Goal: Complete application form

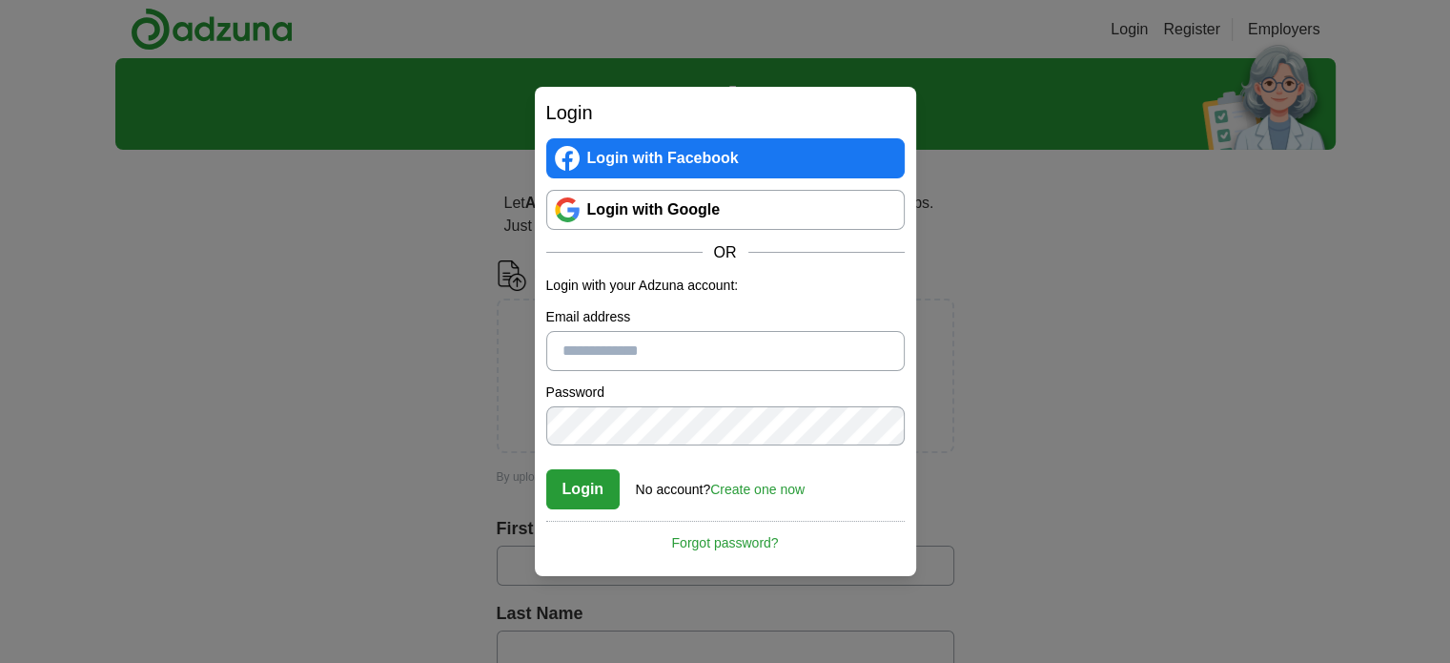
click at [729, 207] on link "Login with Google" at bounding box center [725, 210] width 359 height 40
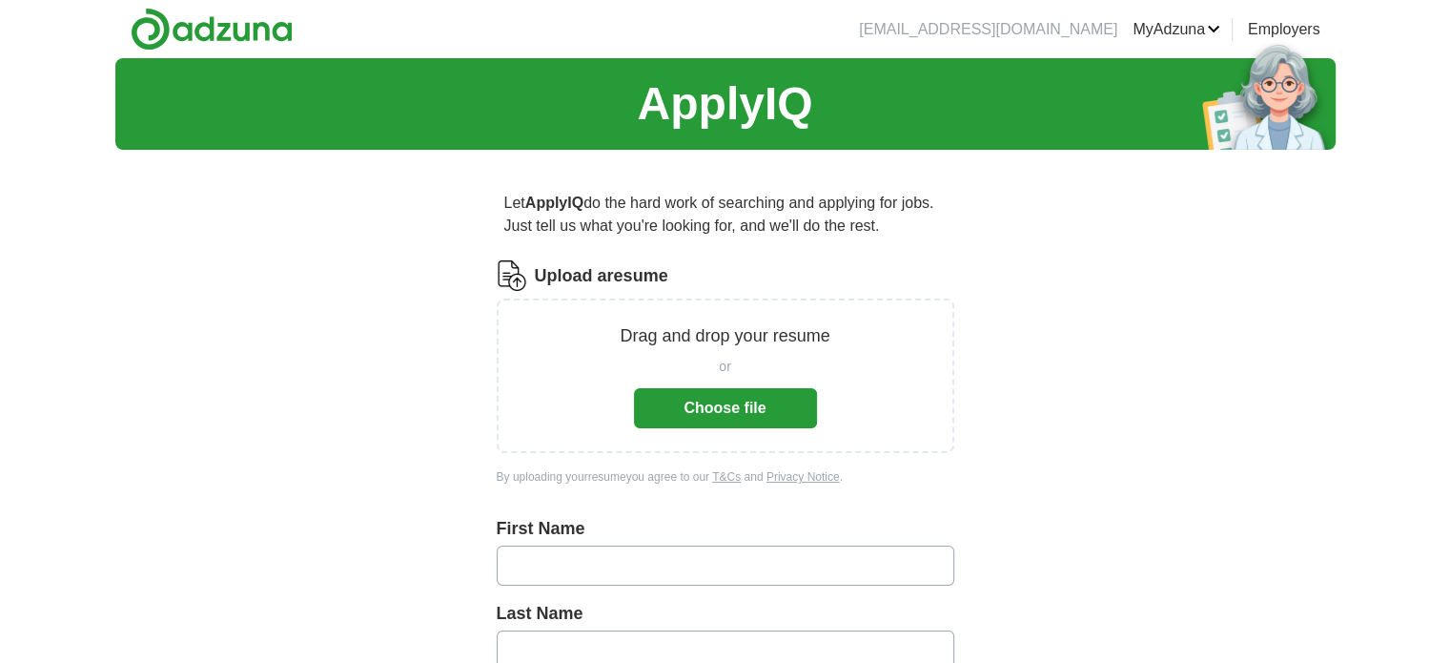
click at [724, 404] on button "Choose file" at bounding box center [725, 408] width 183 height 40
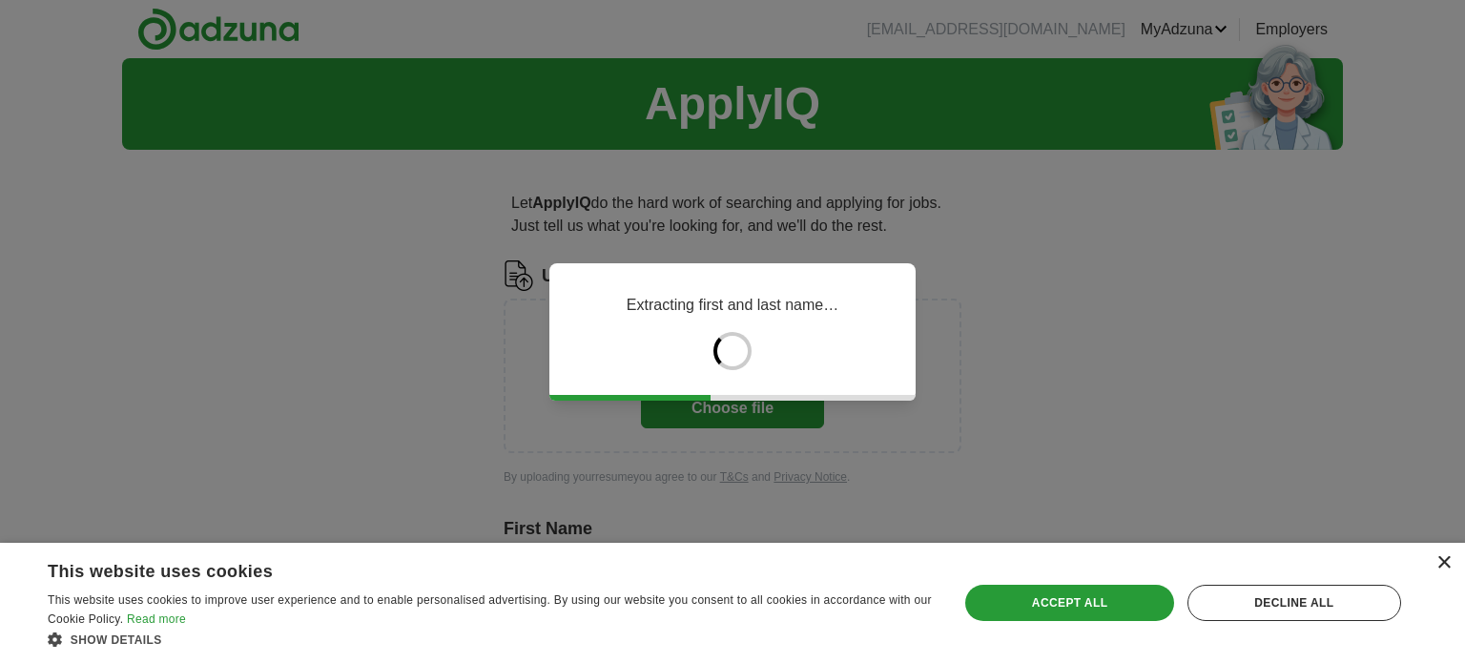
click at [1446, 563] on div "×" at bounding box center [1443, 563] width 14 height 14
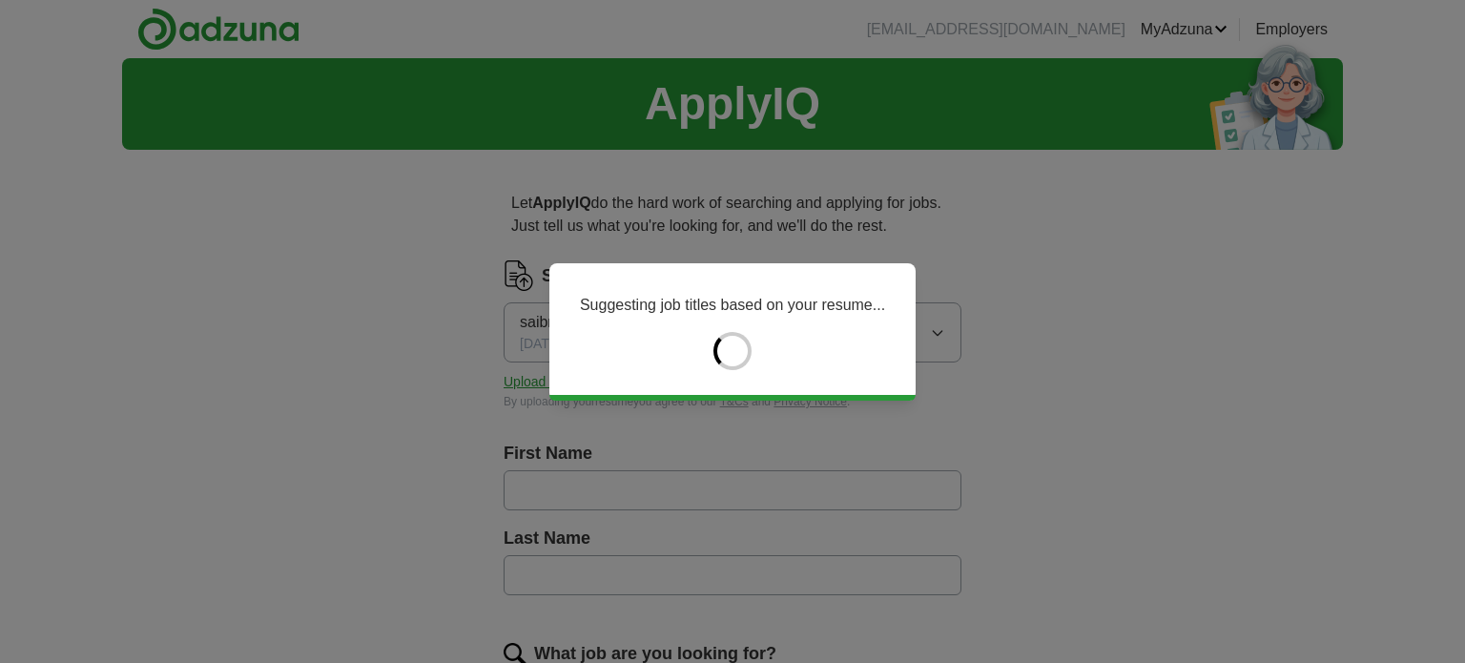
type input "*********"
type input "**********"
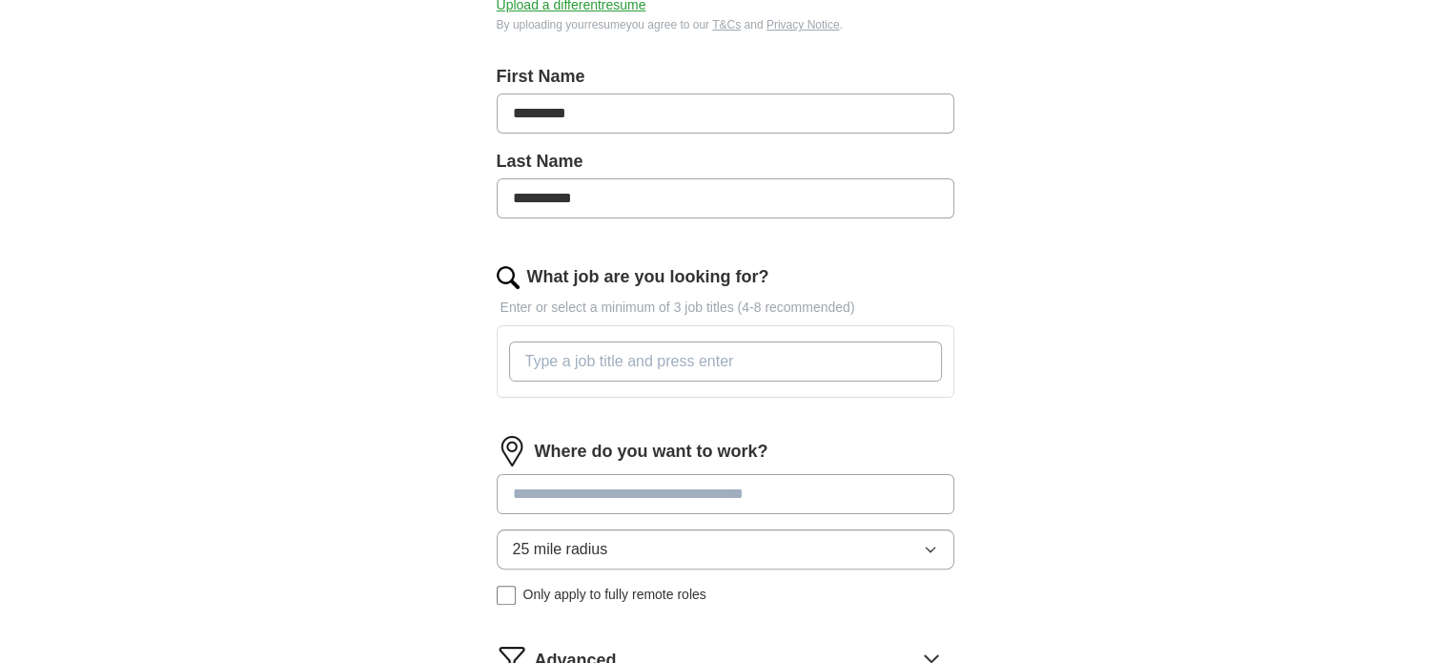
scroll to position [444, 0]
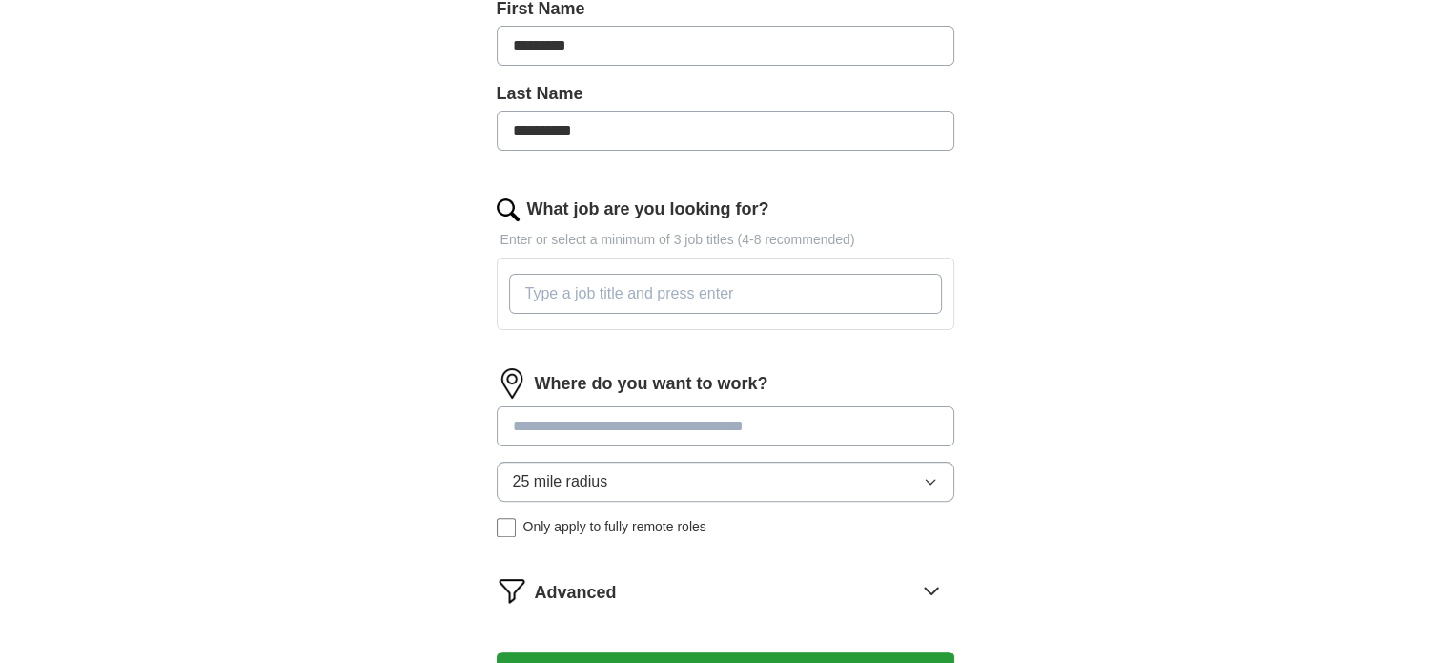
click at [657, 293] on input "What job are you looking for?" at bounding box center [725, 294] width 433 height 40
type input "software developer"
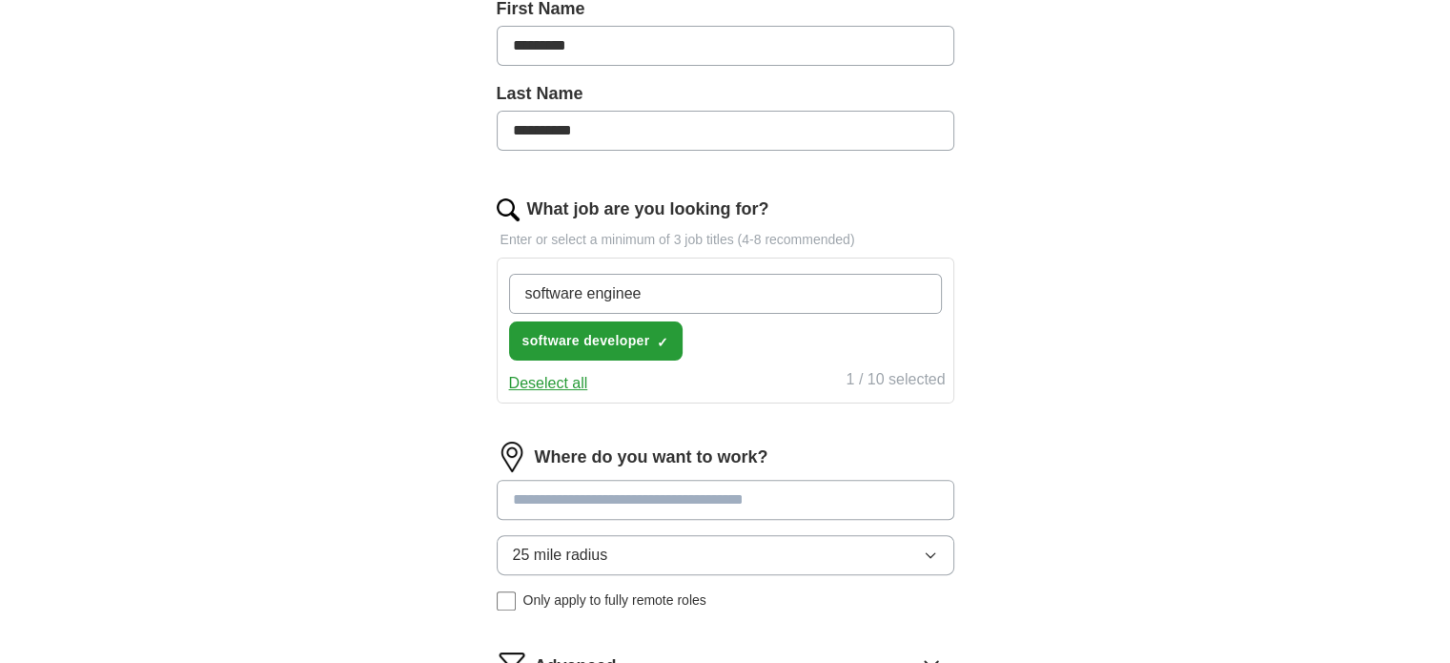
type input "software engineer"
type input "dotnet developer"
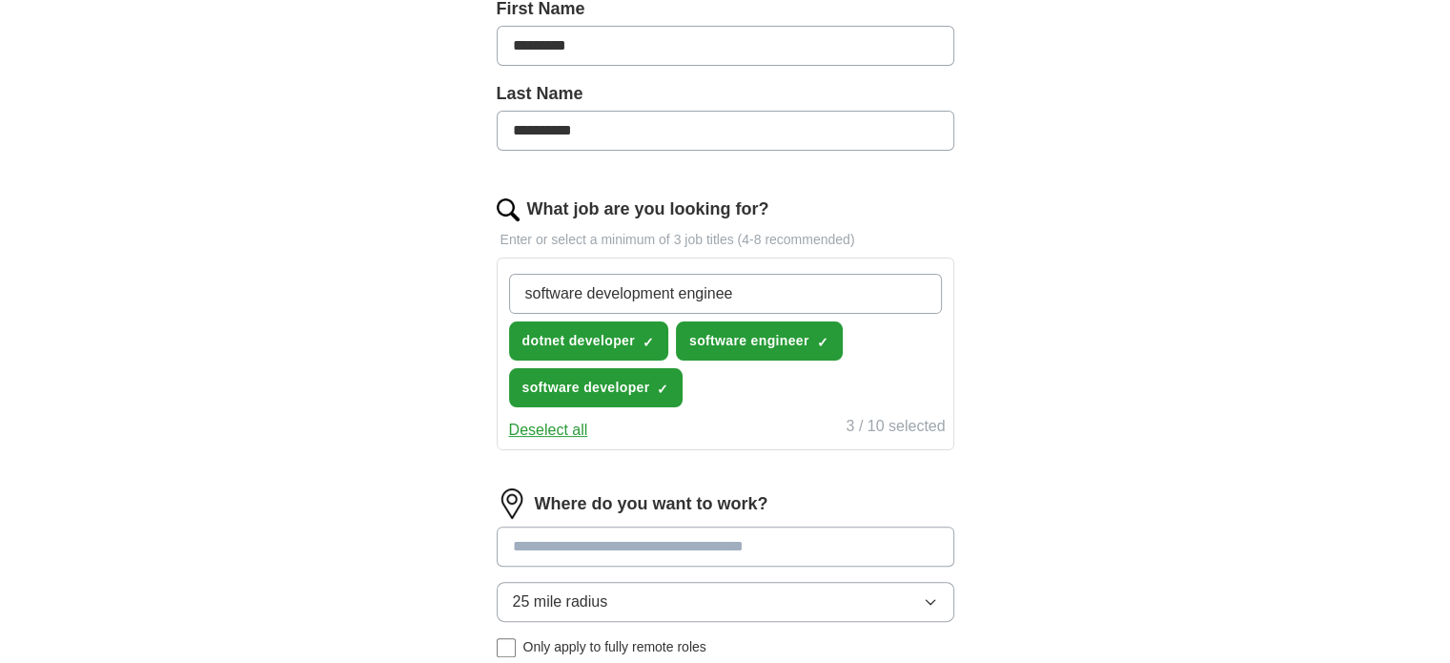
type input "software development engineer"
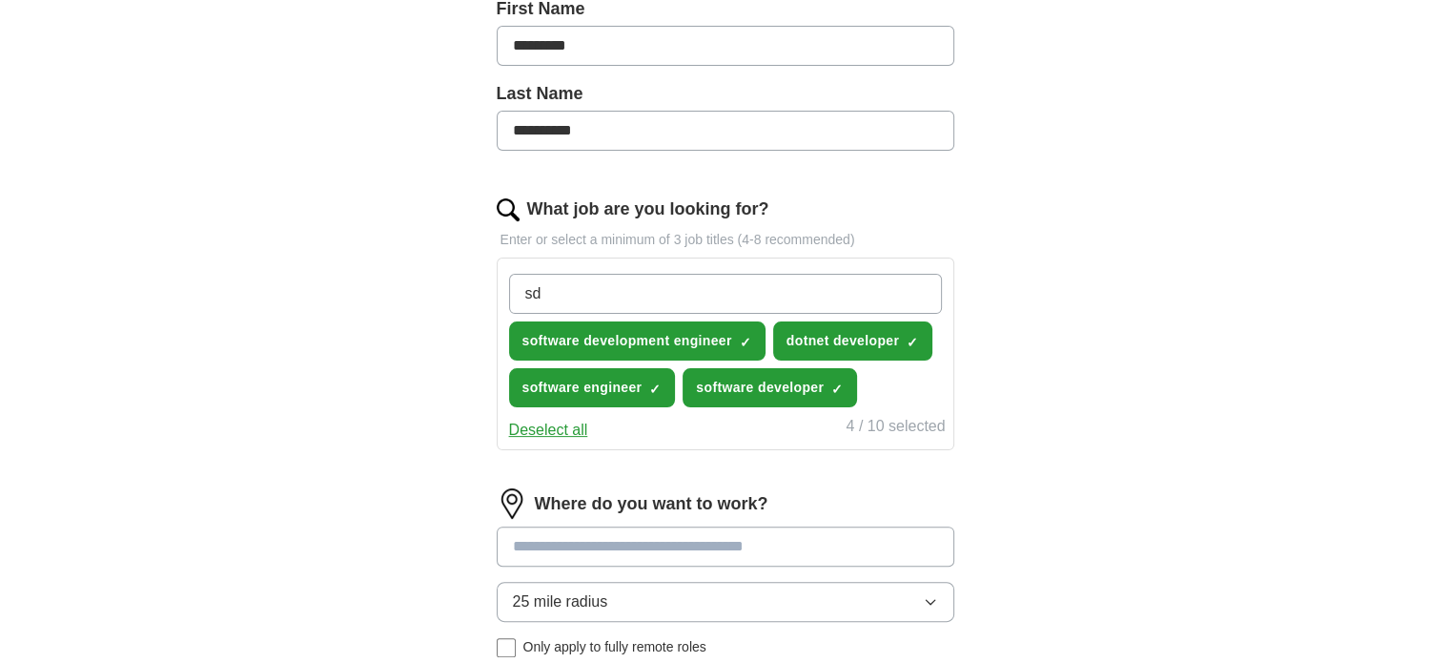
type input "sde"
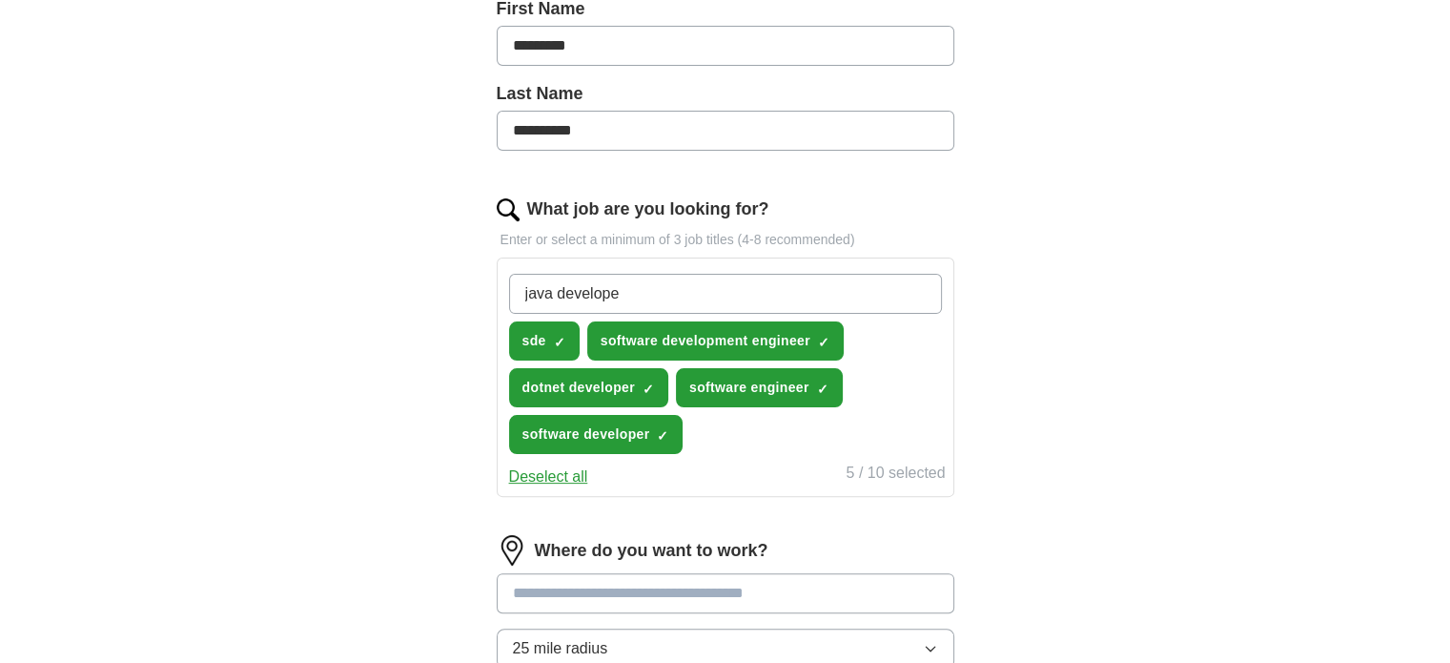
type input "java developer"
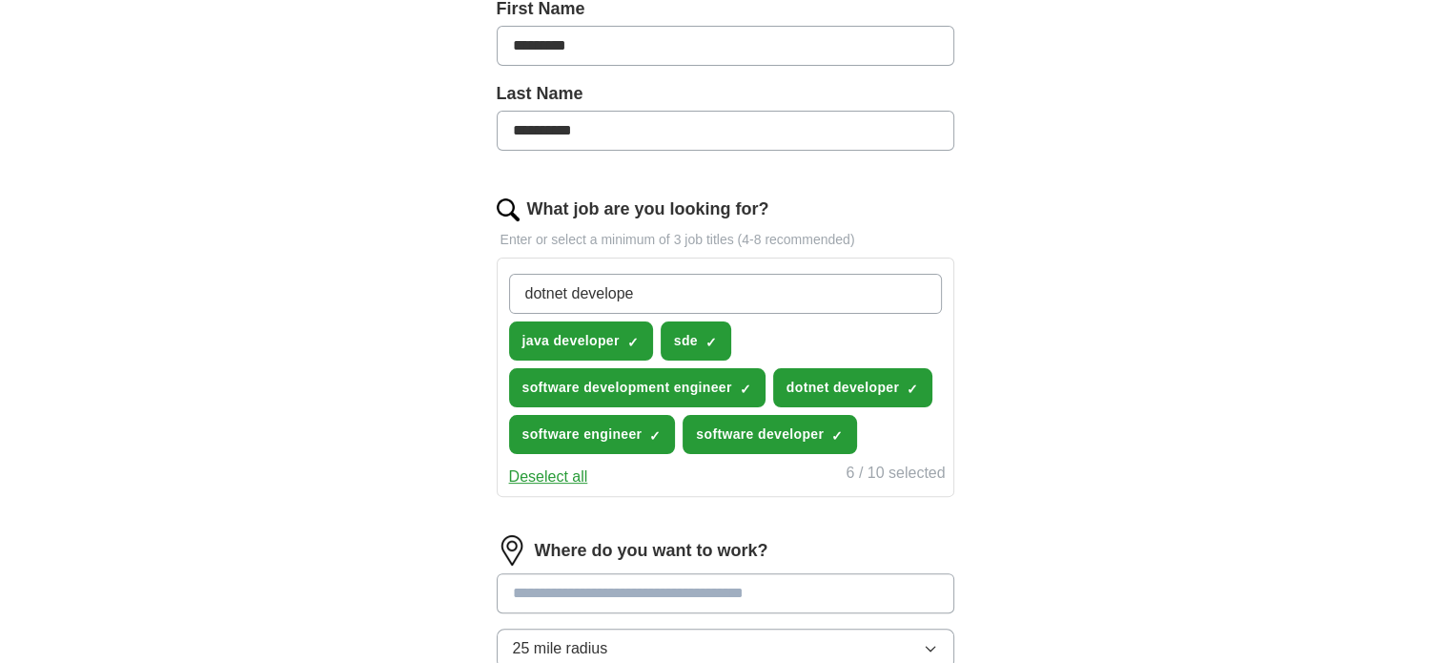
type input "dotnet developer"
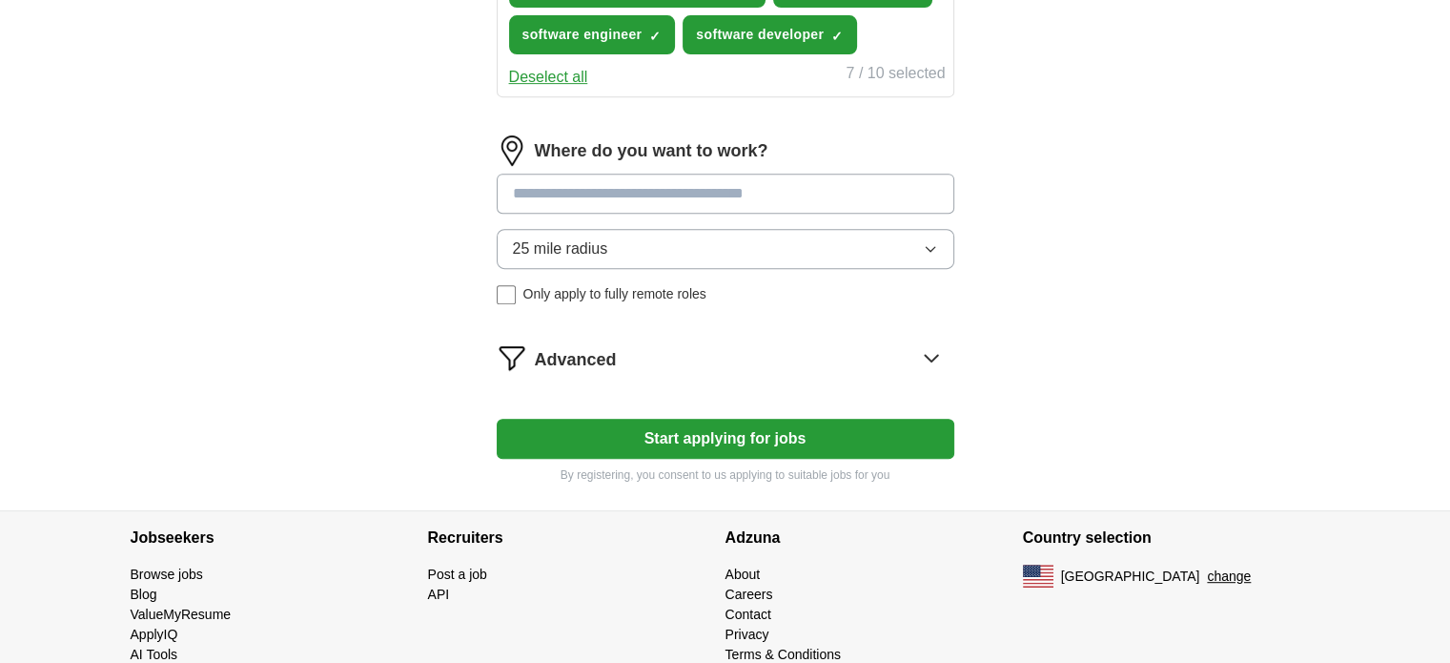
scroll to position [877, 0]
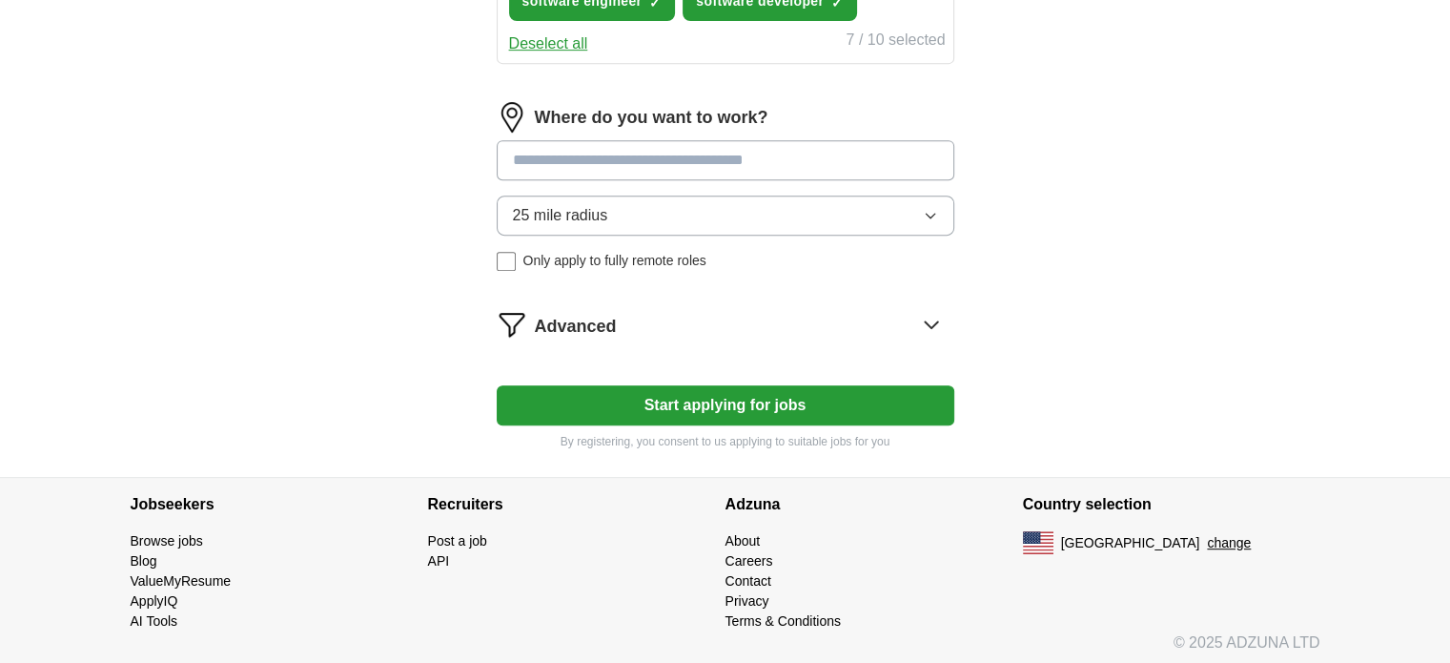
click at [650, 154] on input at bounding box center [726, 160] width 458 height 40
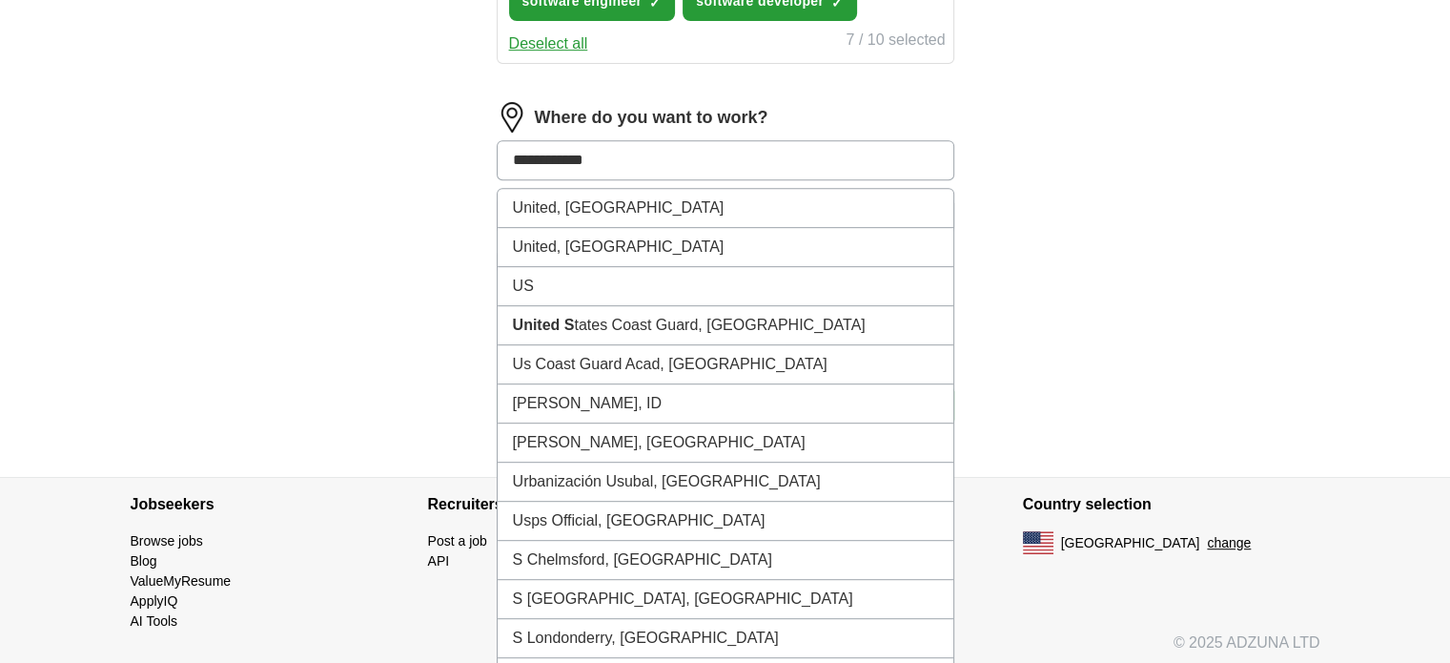
type input "**********"
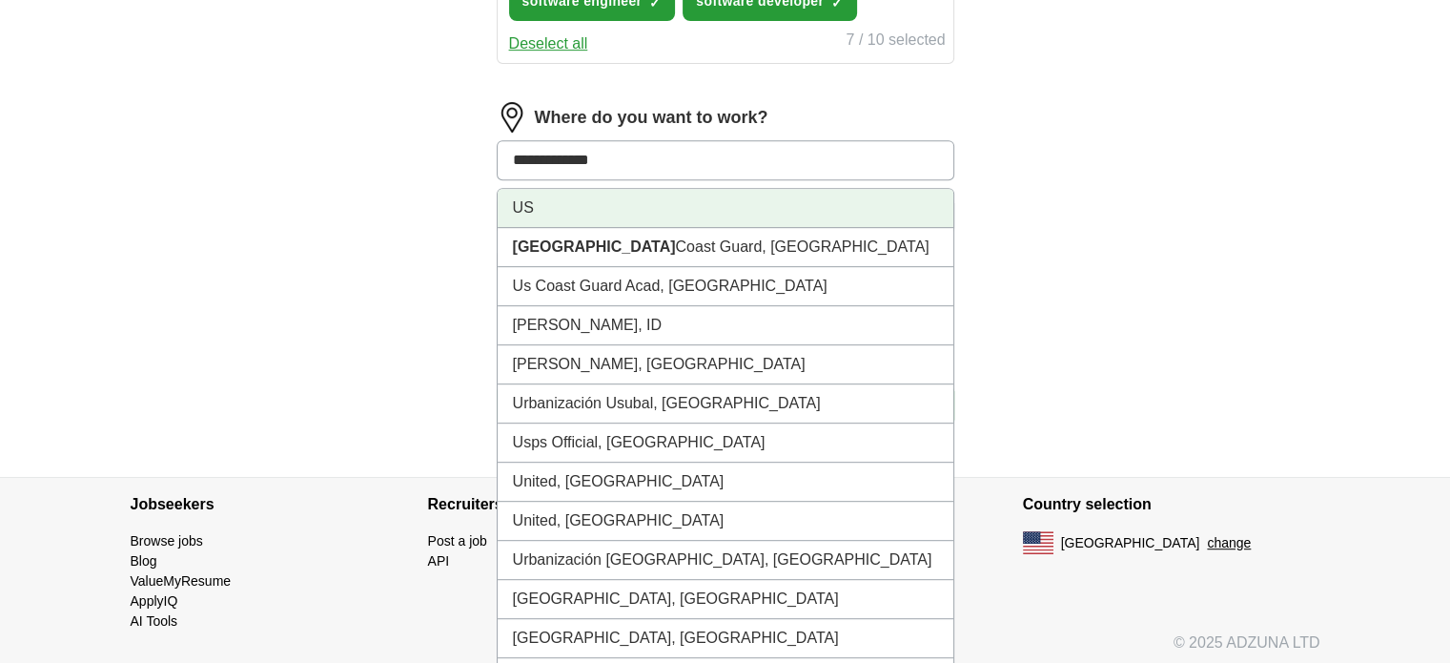
click at [577, 199] on li "US" at bounding box center [726, 208] width 456 height 39
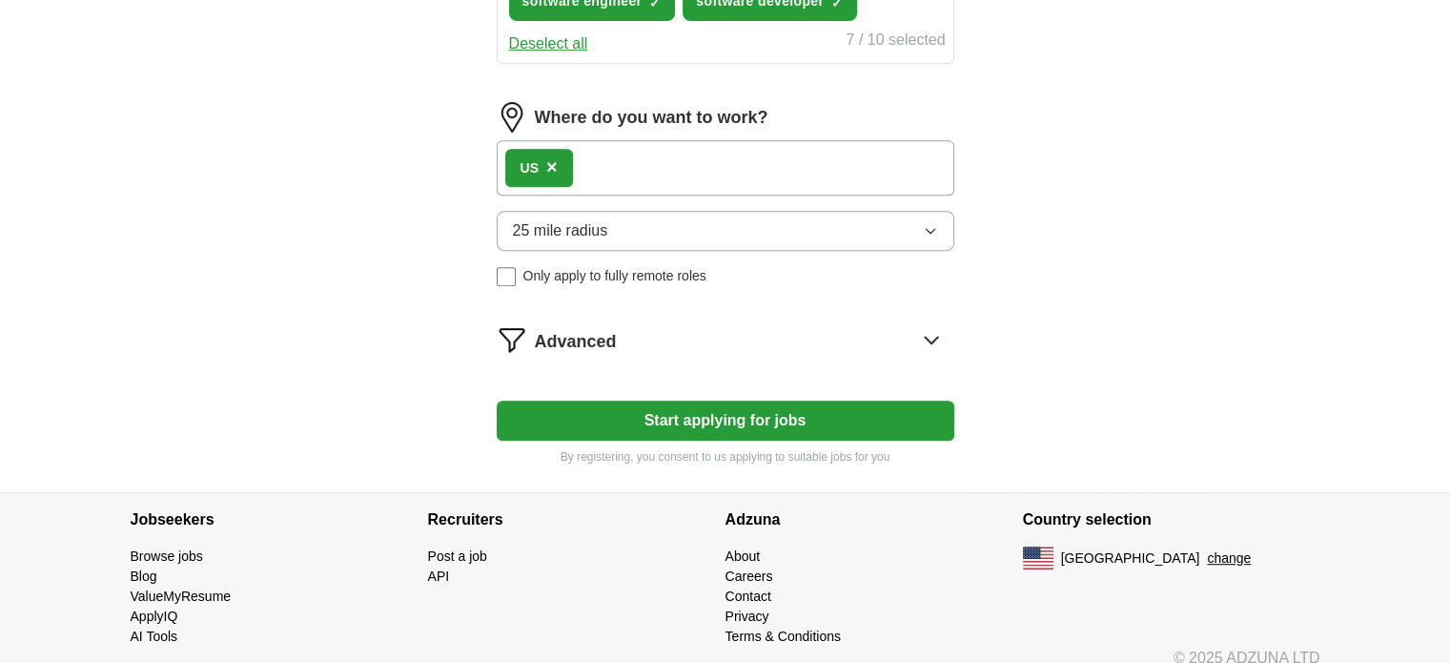
click at [697, 426] on button "Start applying for jobs" at bounding box center [726, 420] width 458 height 40
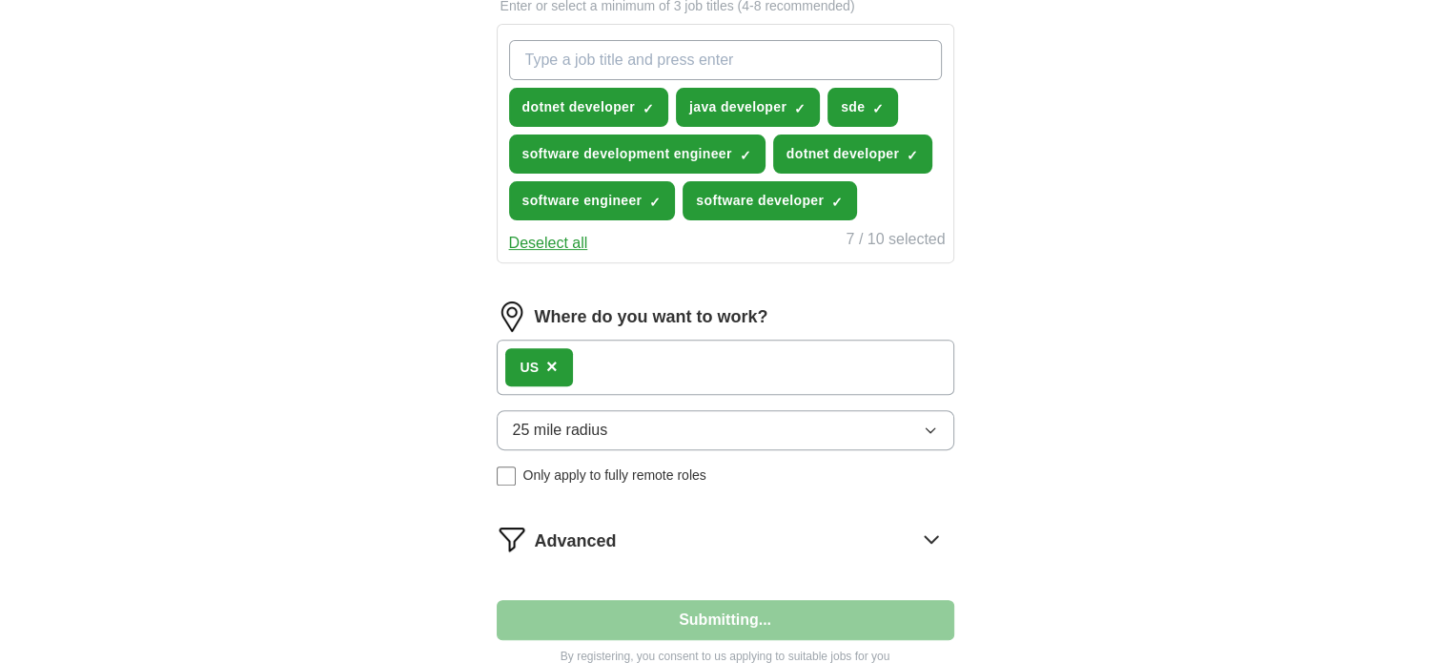
select select "**"
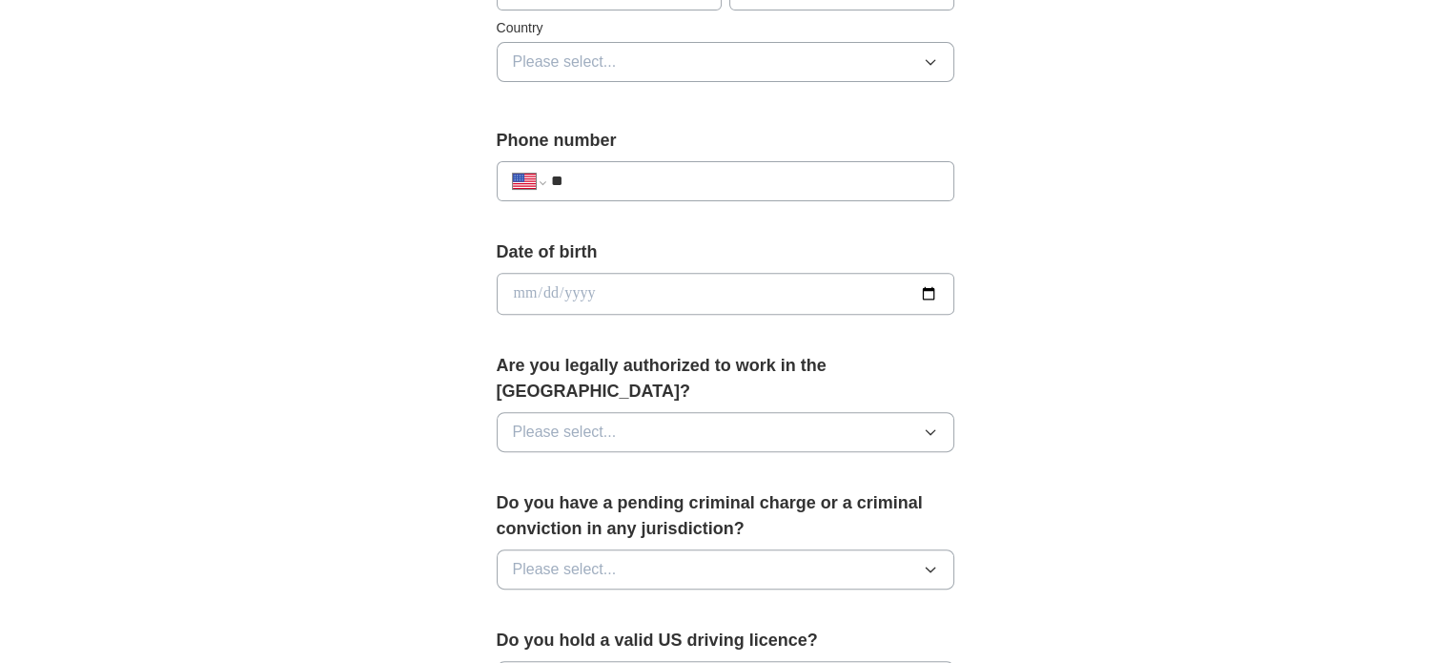
scroll to position [667, 0]
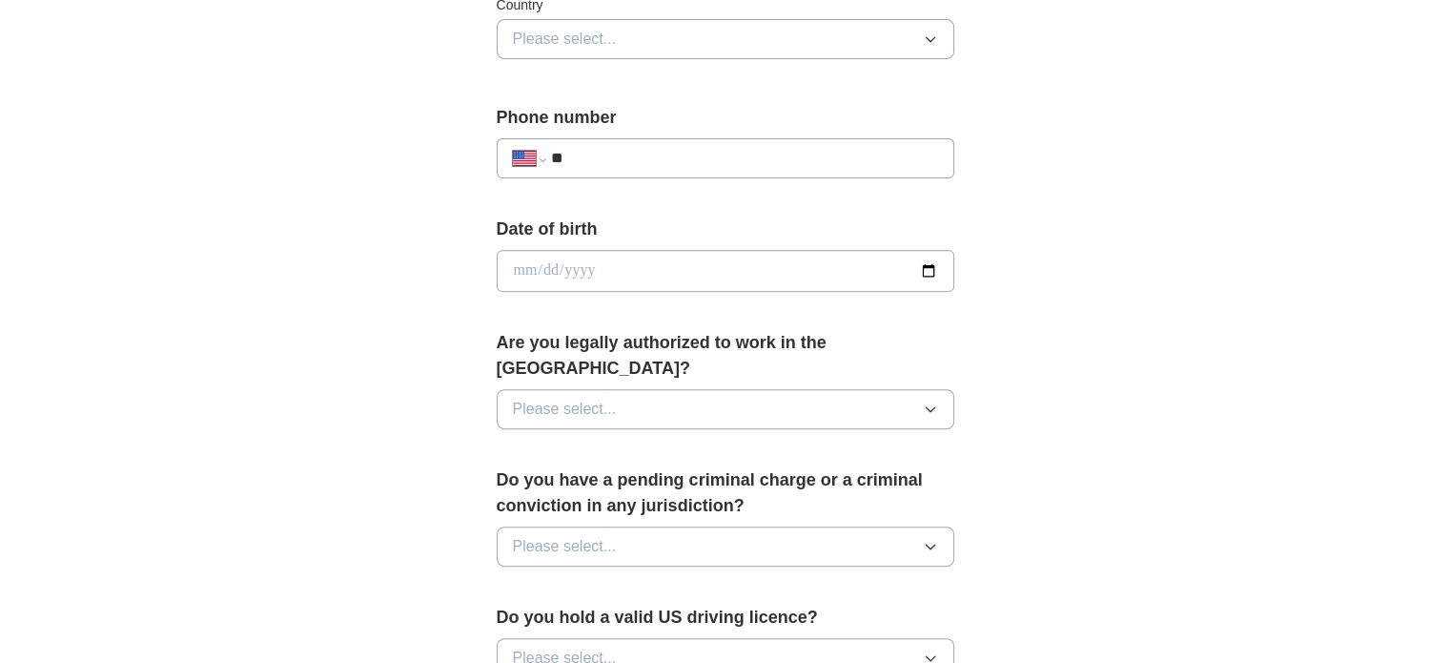
click at [629, 155] on input "**" at bounding box center [743, 158] width 387 height 23
type input "**********"
click at [626, 265] on input "date" at bounding box center [726, 271] width 458 height 42
click at [923, 265] on input "date" at bounding box center [726, 271] width 458 height 42
type input "**********"
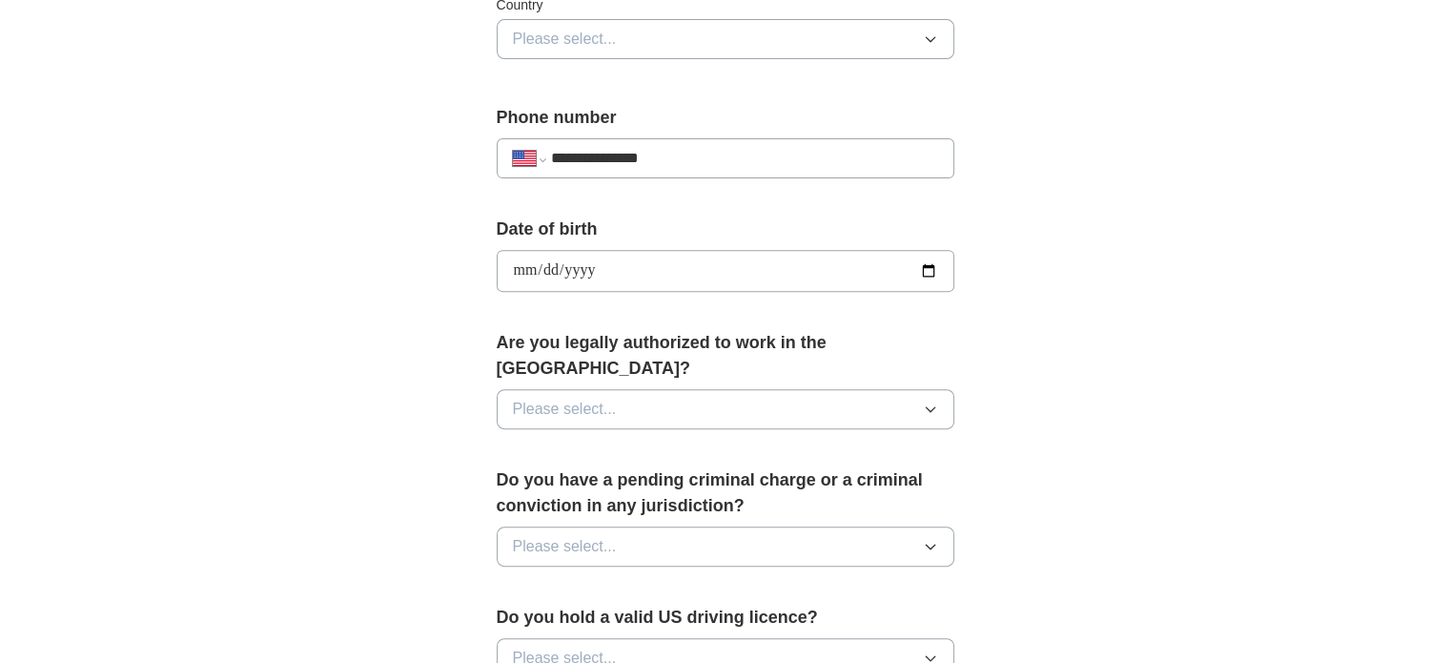
click at [633, 350] on label "Are you legally authorized to work in the US?" at bounding box center [726, 355] width 458 height 51
click at [647, 389] on button "Please select..." at bounding box center [726, 409] width 458 height 40
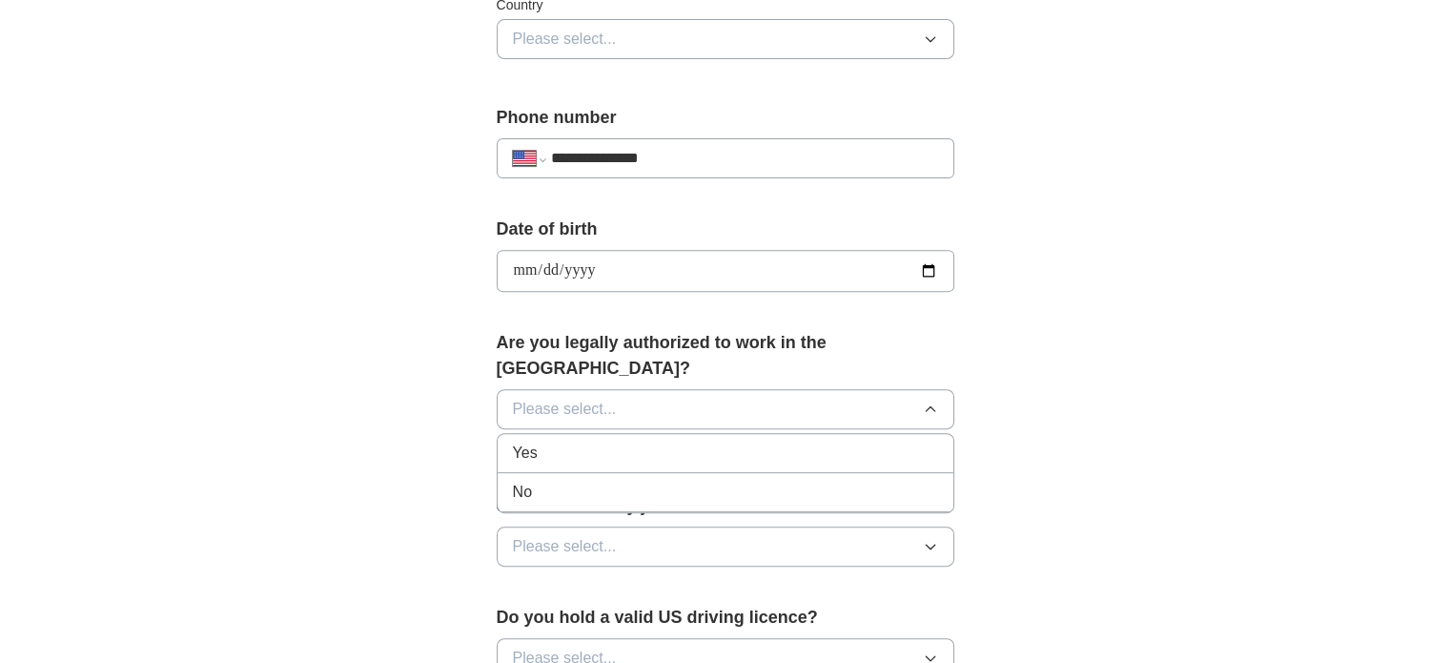
click at [592, 442] on div "Yes" at bounding box center [725, 453] width 425 height 23
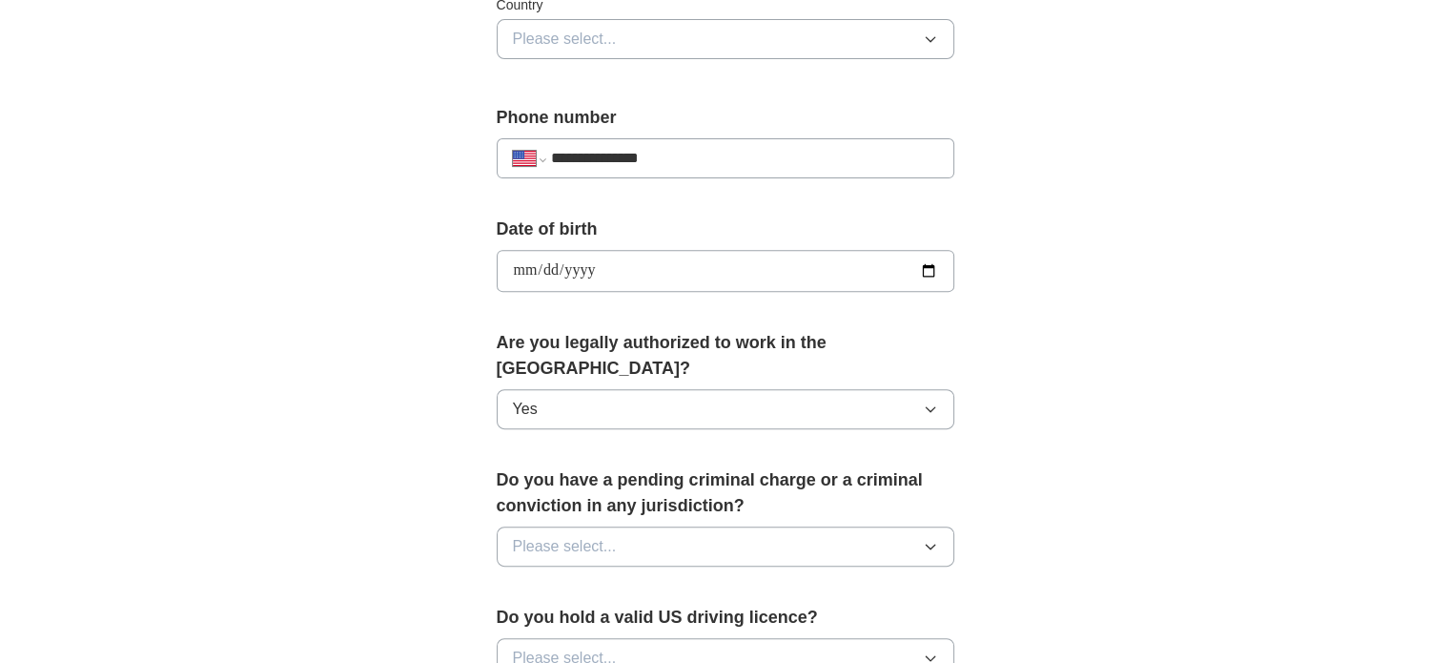
scroll to position [890, 0]
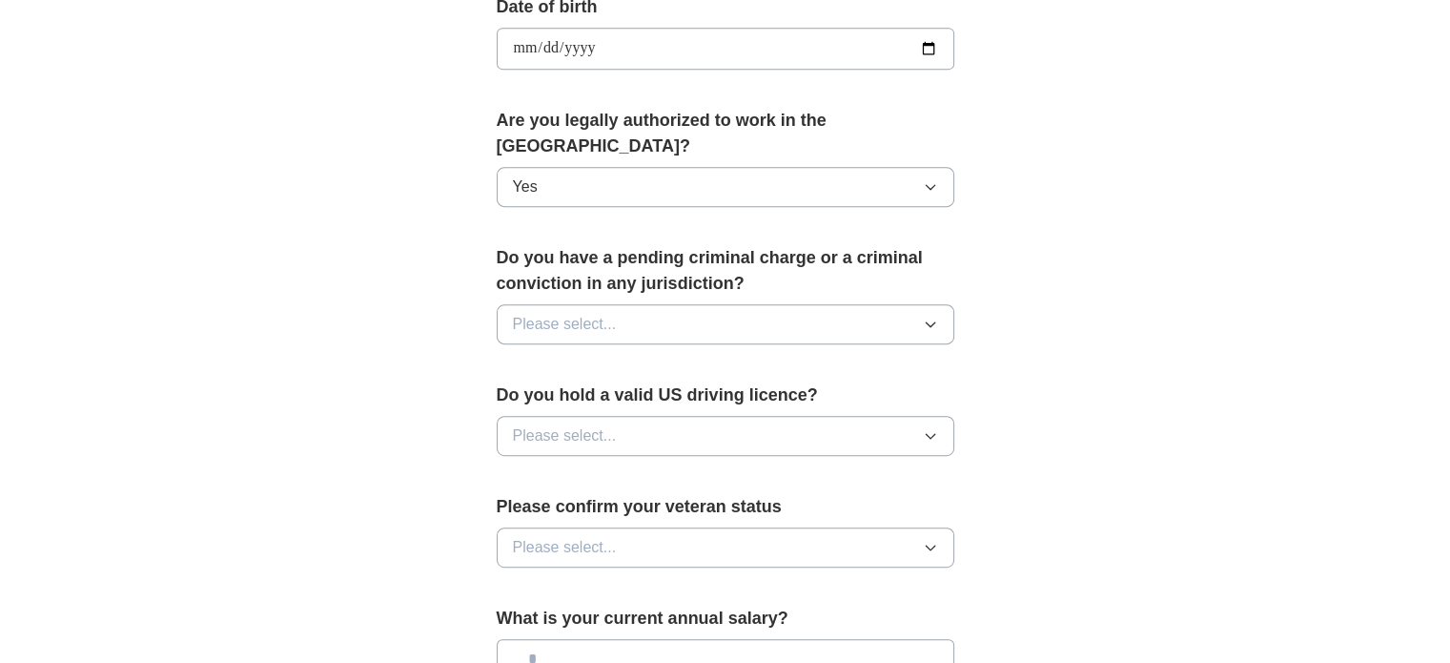
click at [631, 304] on button "Please select..." at bounding box center [726, 324] width 458 height 40
click at [575, 396] on div "No" at bounding box center [725, 407] width 425 height 23
click at [627, 416] on button "Please select..." at bounding box center [726, 436] width 458 height 40
click at [599, 468] on div "Yes" at bounding box center [725, 479] width 425 height 23
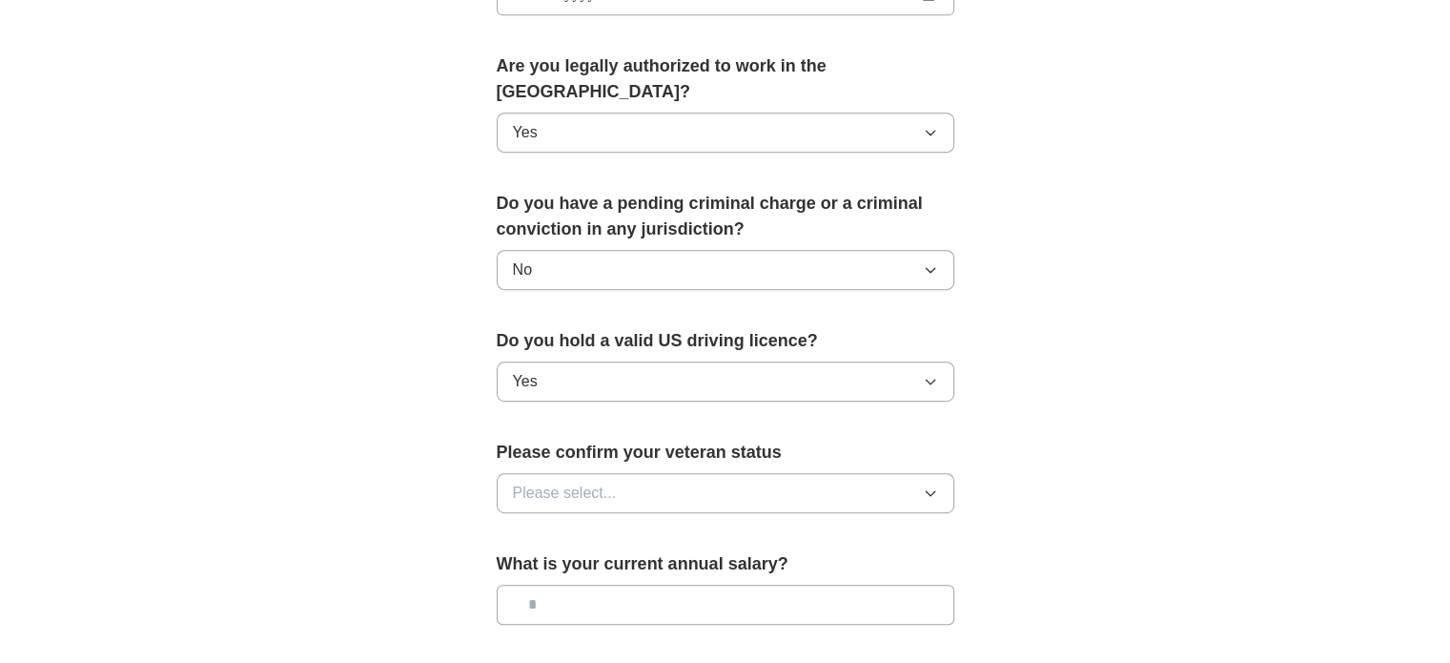
scroll to position [1293, 0]
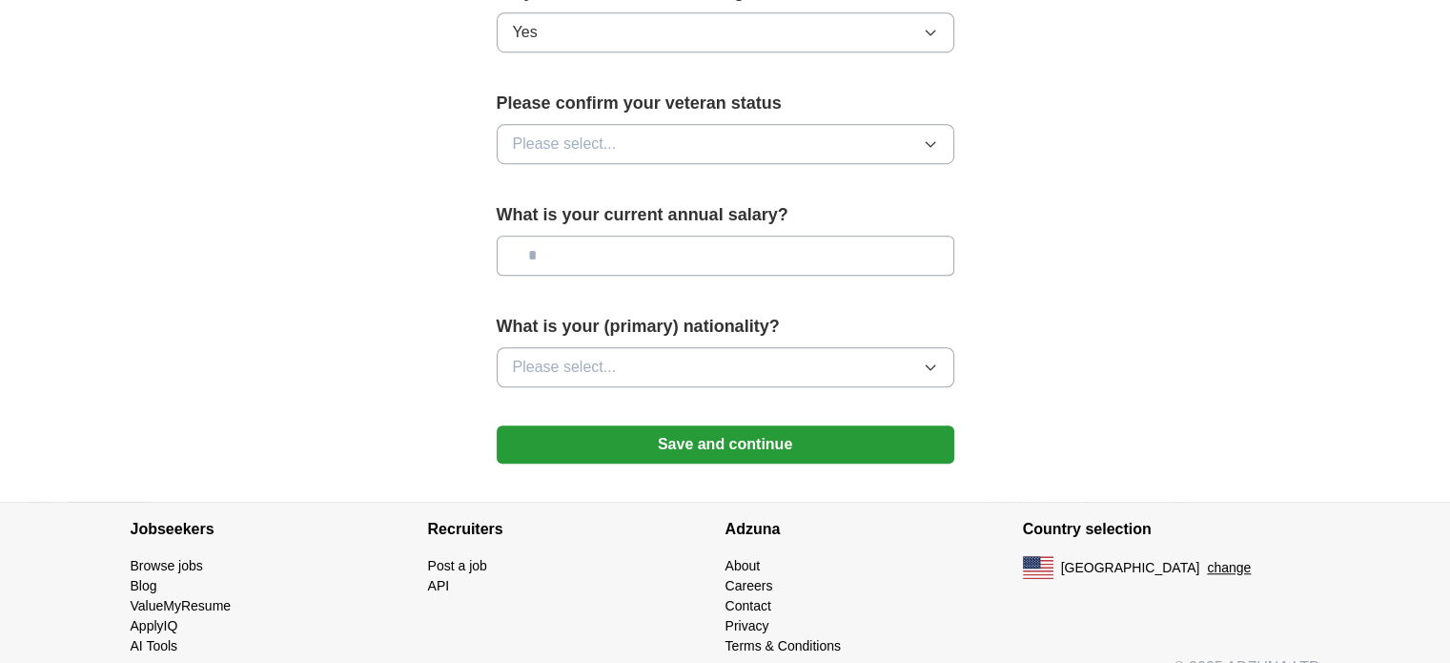
drag, startPoint x: 688, startPoint y: 113, endPoint x: 684, endPoint y: 127, distance: 14.8
click at [688, 124] on button "Please select..." at bounding box center [726, 144] width 458 height 40
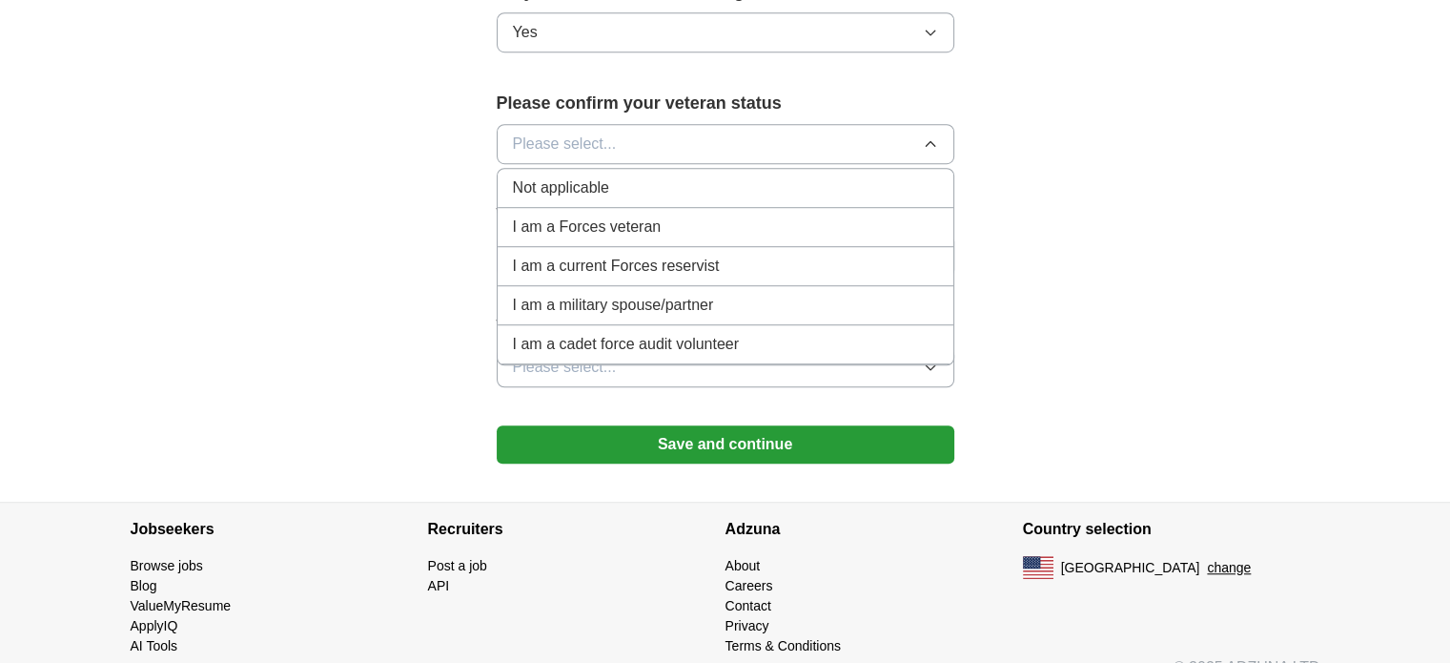
click at [598, 171] on li "Not applicable" at bounding box center [726, 188] width 456 height 39
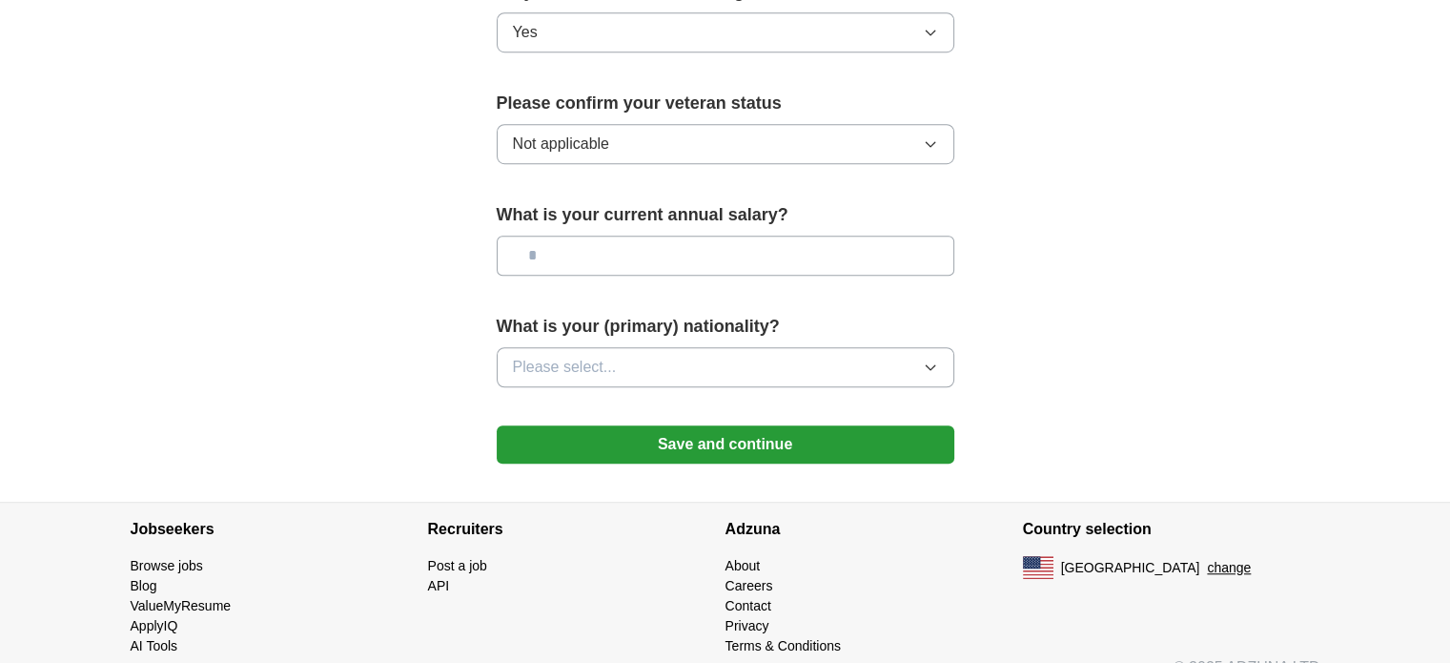
click at [626, 236] on input "text" at bounding box center [726, 256] width 458 height 40
click at [618, 236] on input "text" at bounding box center [726, 256] width 458 height 40
type input "*******"
click at [662, 347] on button "Please select..." at bounding box center [726, 367] width 458 height 40
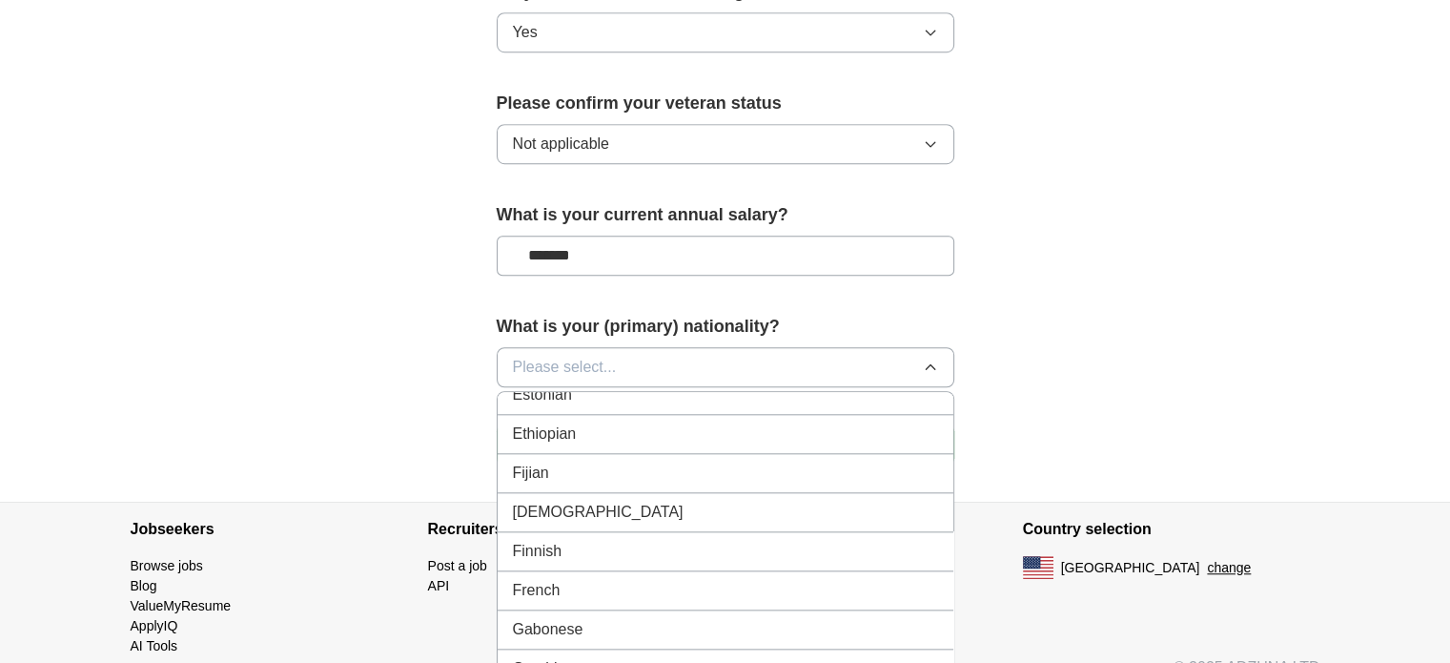
scroll to position [3114, 0]
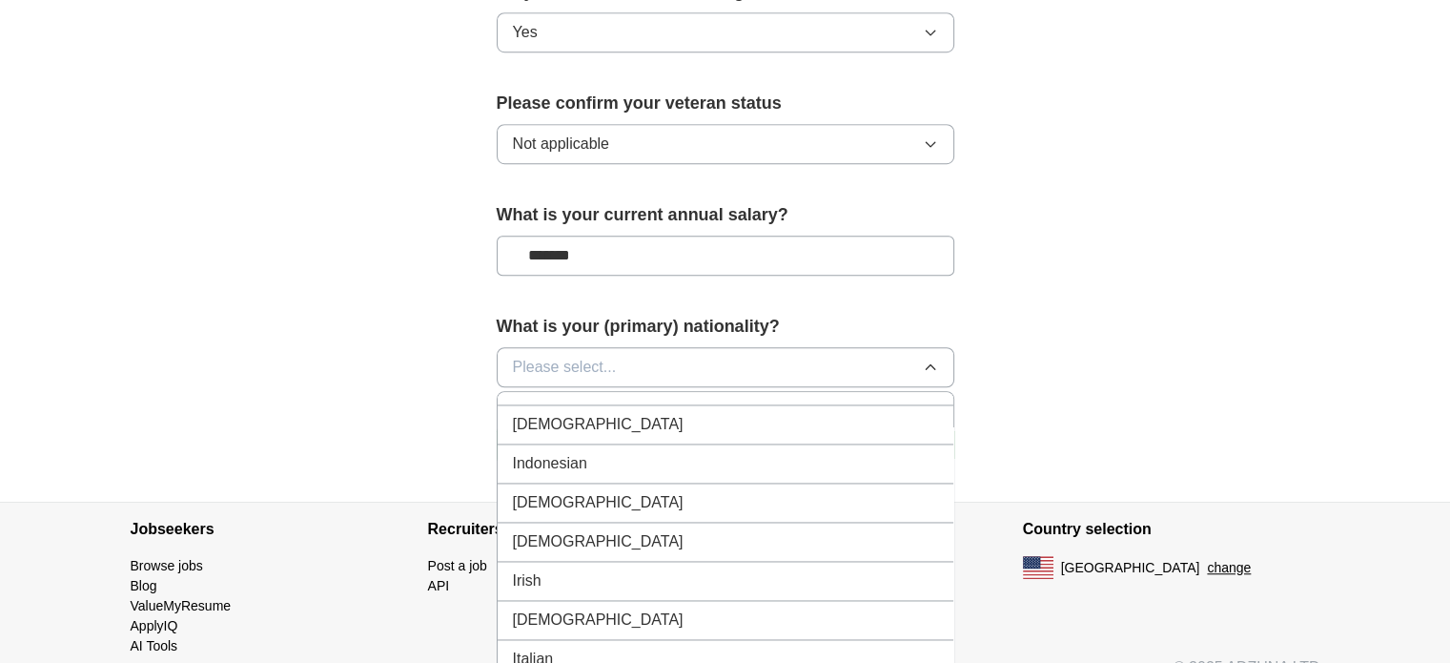
click at [600, 413] on div "Indian" at bounding box center [725, 424] width 425 height 23
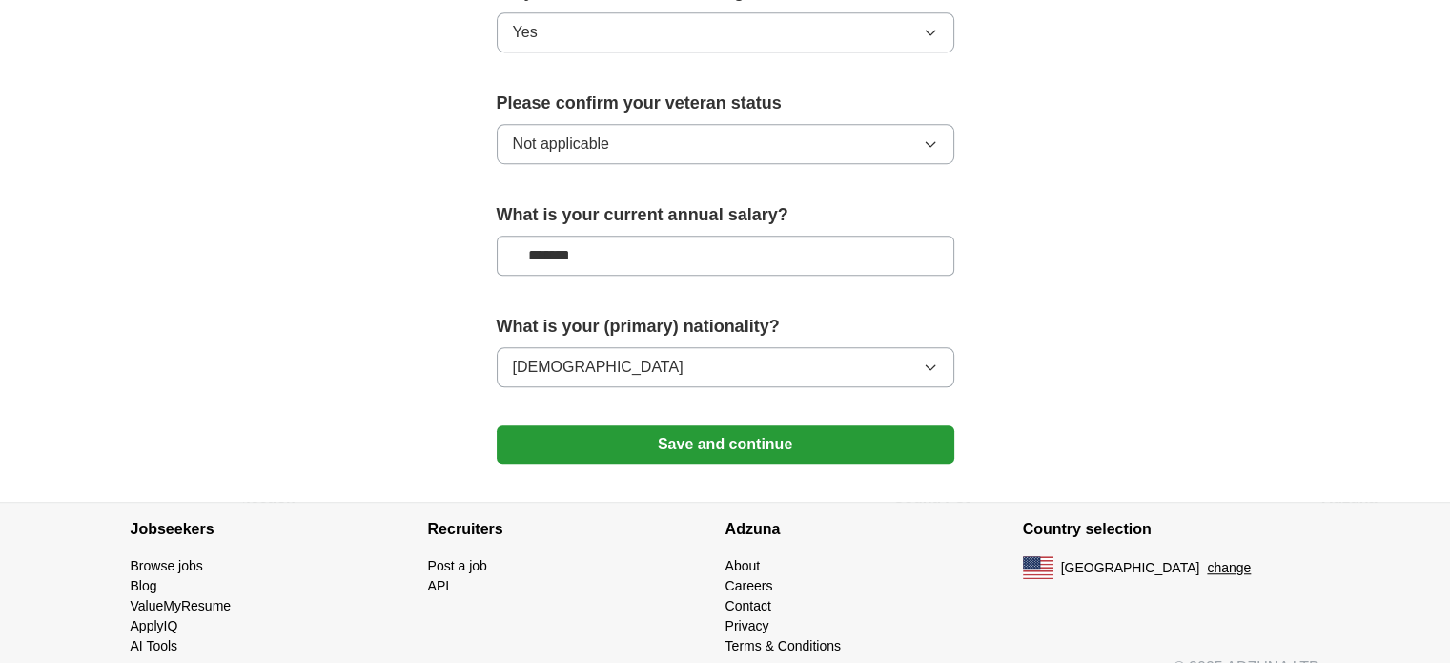
click at [819, 425] on button "Save and continue" at bounding box center [726, 444] width 458 height 38
